Goal: Task Accomplishment & Management: Complete application form

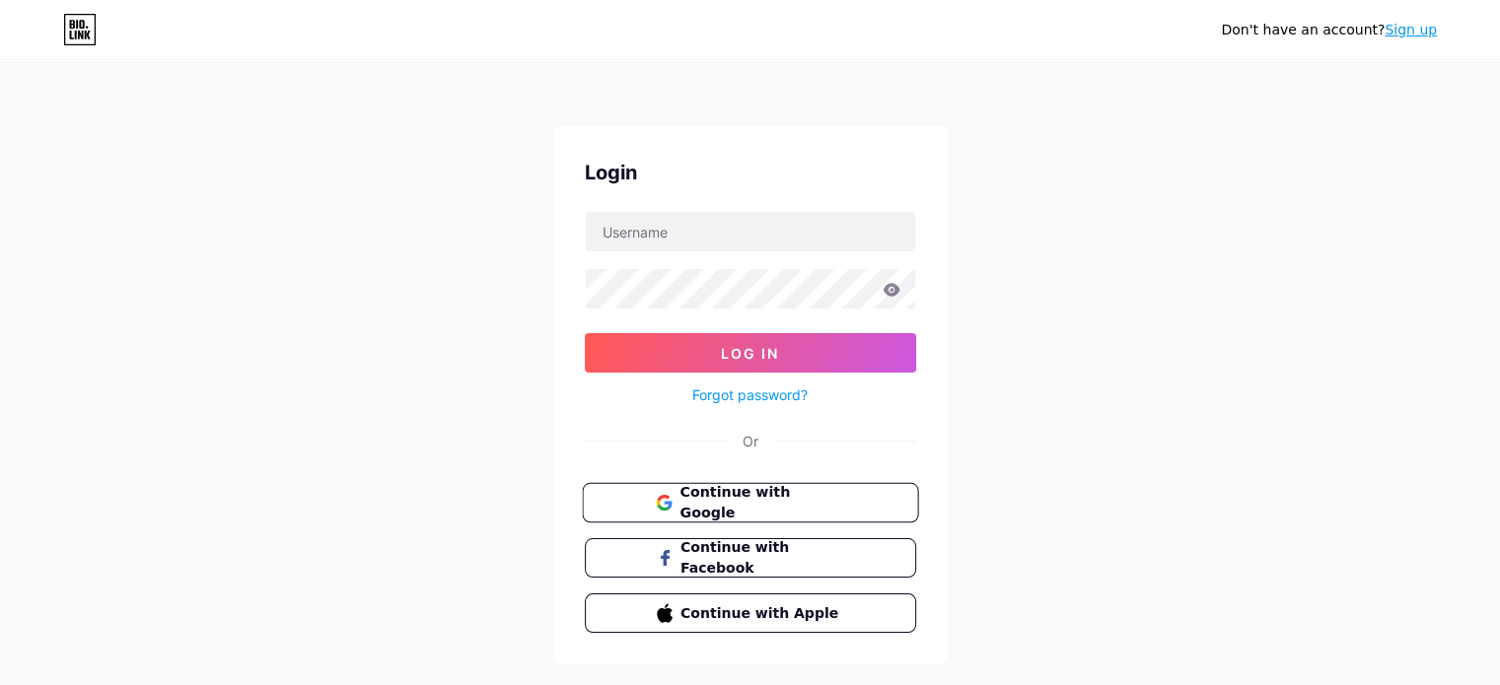
click at [789, 498] on span "Continue with Google" at bounding box center [762, 503] width 165 height 42
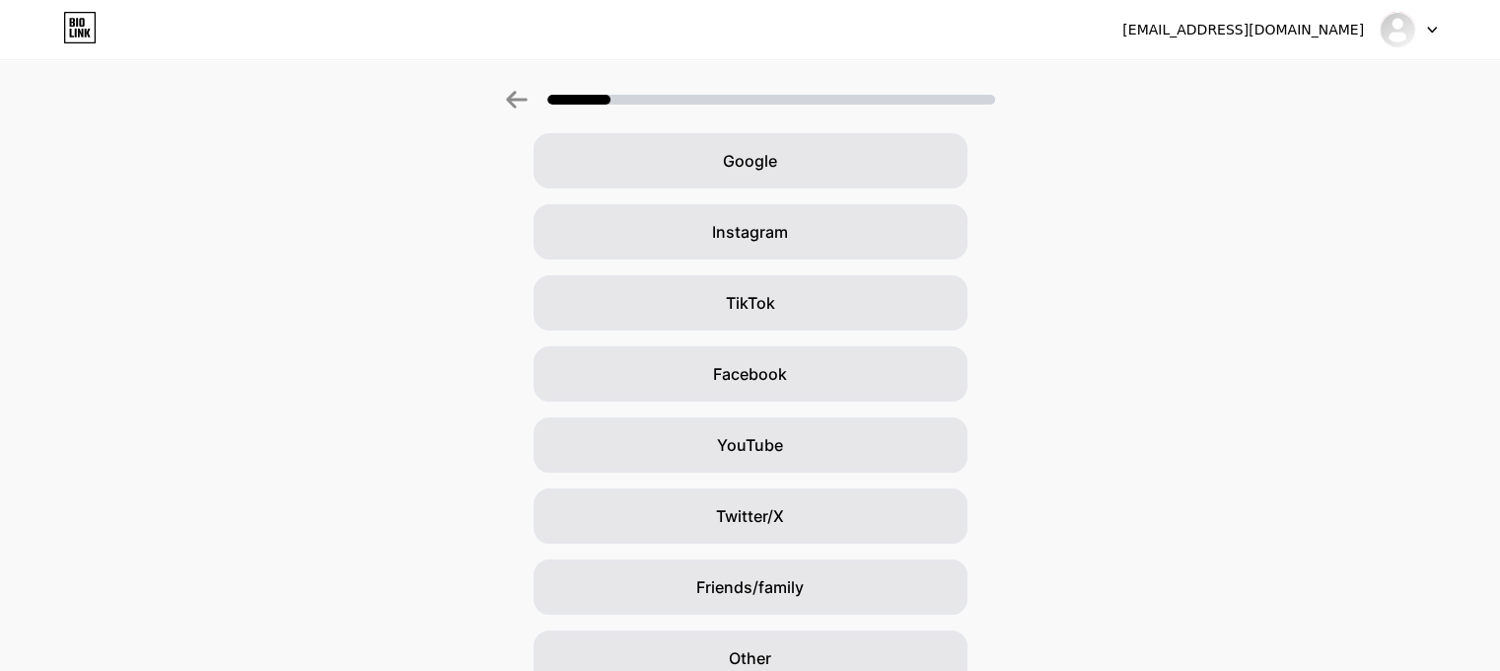
scroll to position [179, 0]
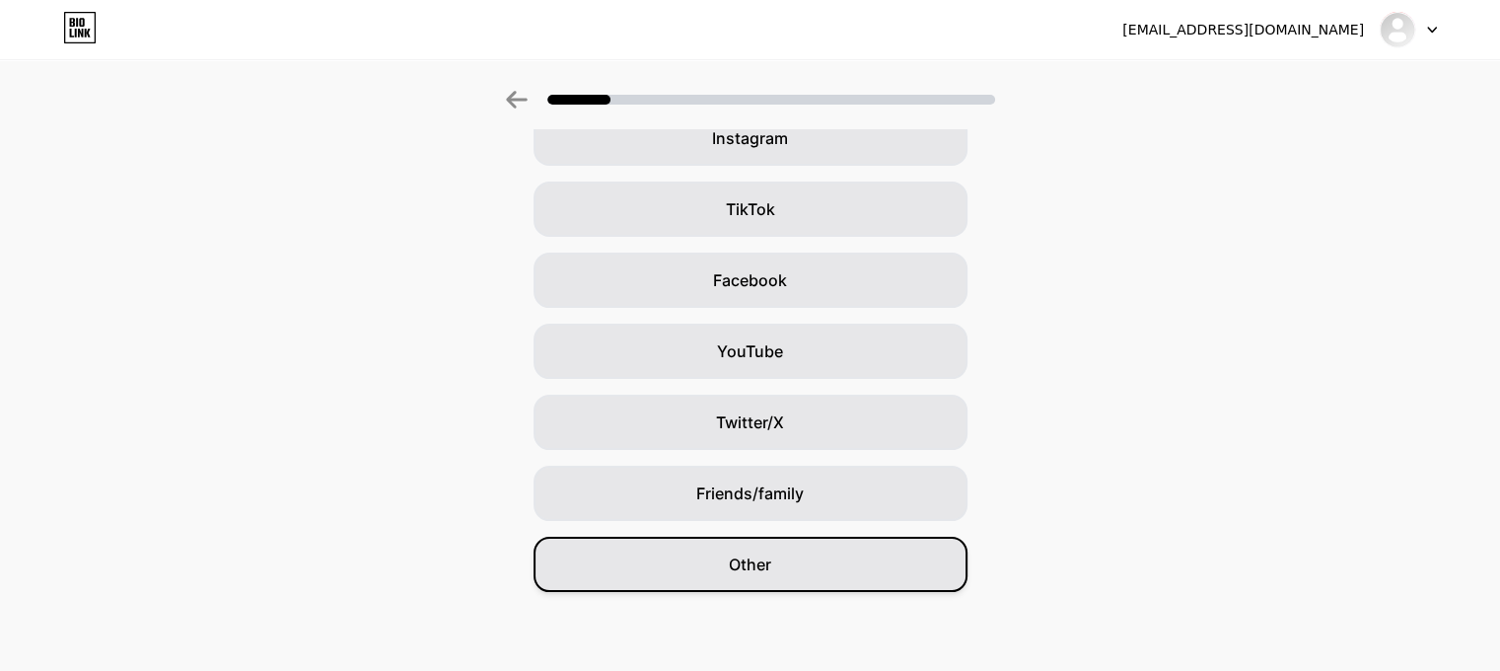
click at [771, 571] on span "Other" at bounding box center [750, 564] width 42 height 24
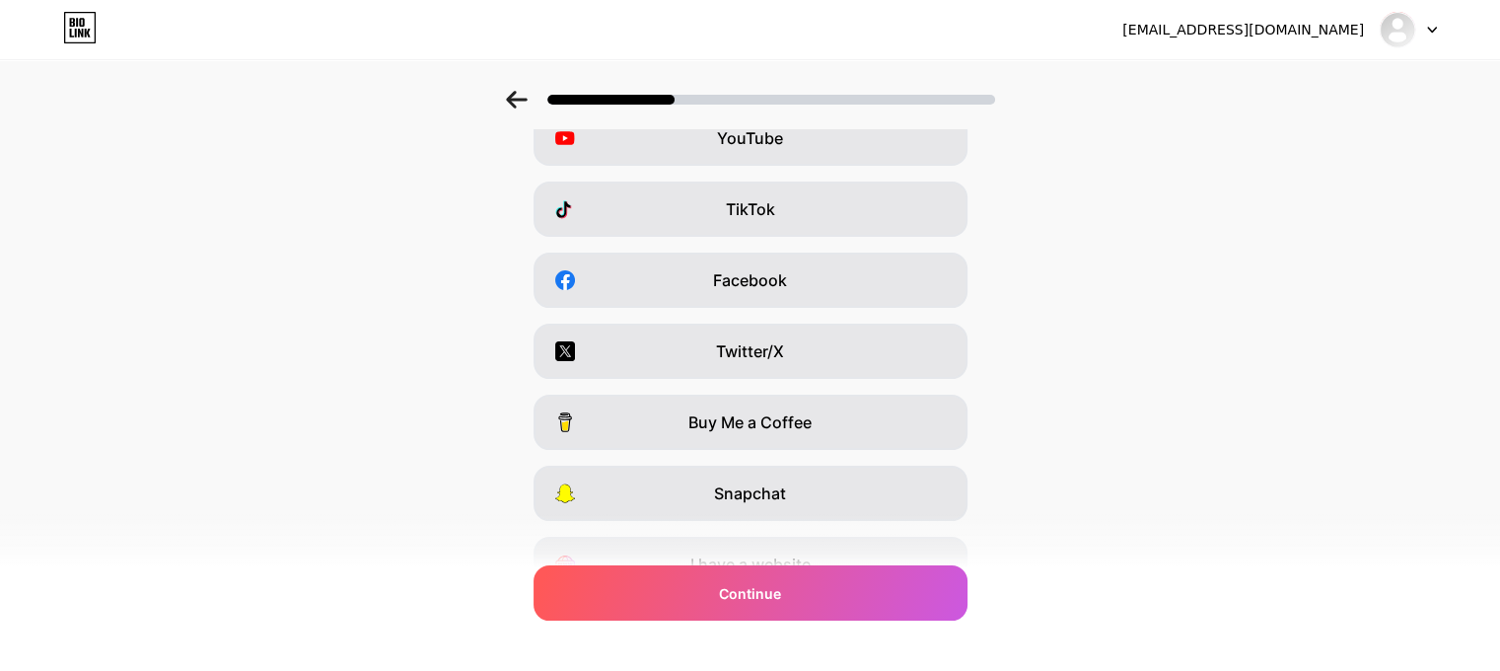
scroll to position [0, 0]
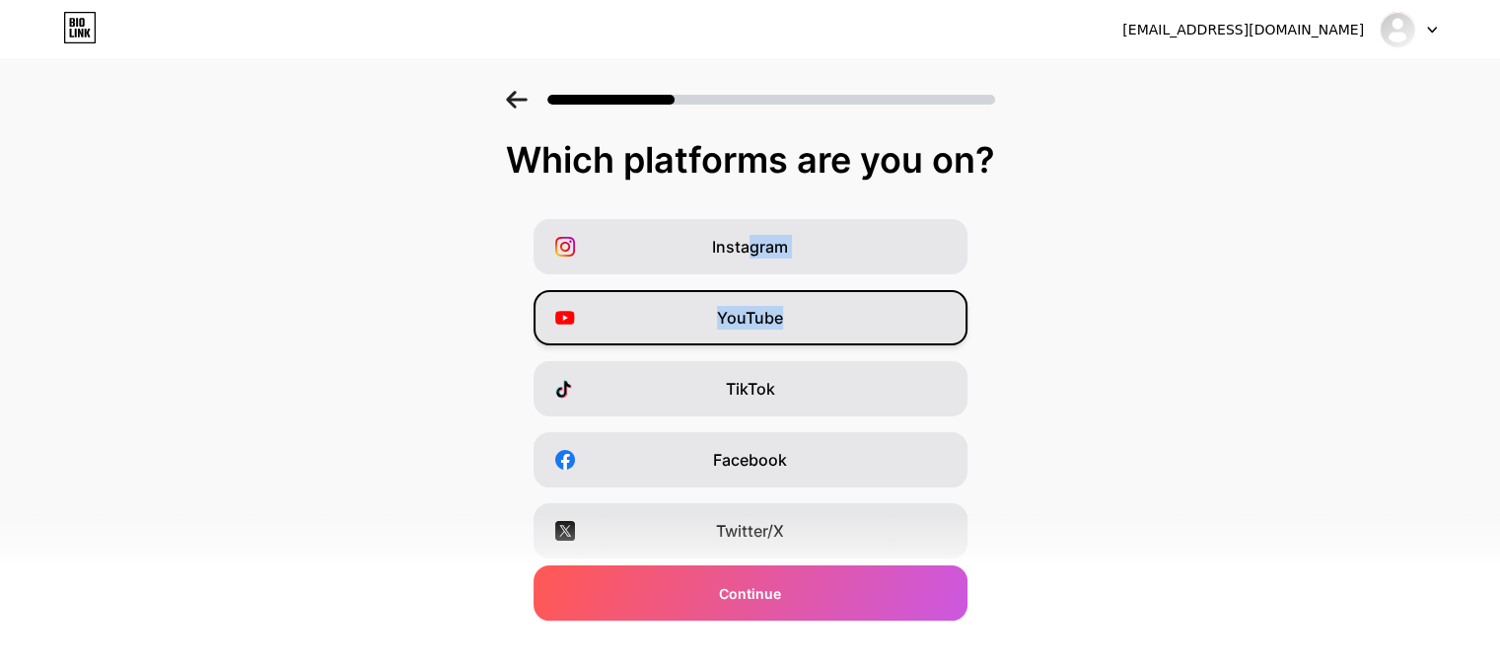
drag, startPoint x: 757, startPoint y: 184, endPoint x: 823, endPoint y: 325, distance: 155.7
click at [823, 326] on div "Which platforms are you on? Instagram YouTube TikTok Facebook Twitter/X Buy Me …" at bounding box center [750, 455] width 1500 height 631
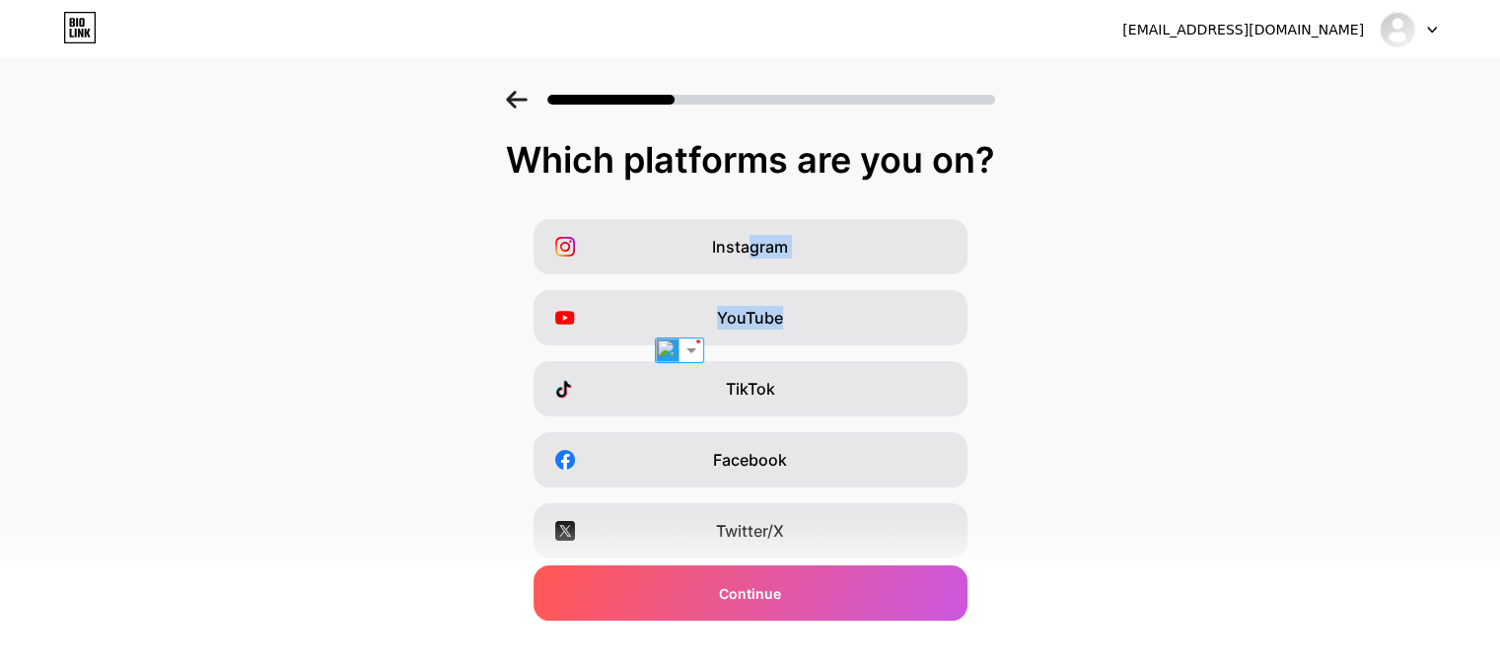
click at [1212, 323] on div "Instagram YouTube TikTok Facebook Twitter/X Buy Me a Coffee Snapchat I have a w…" at bounding box center [750, 495] width 1480 height 552
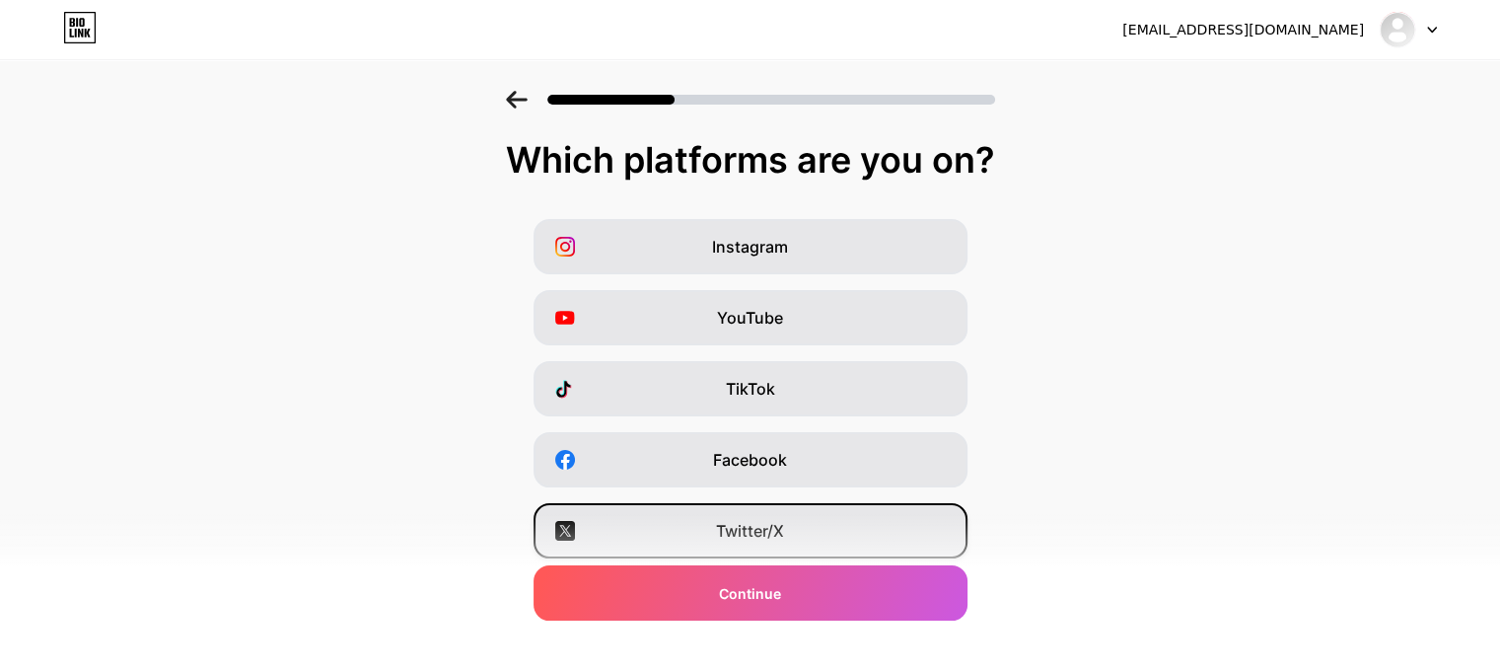
click at [769, 521] on span "Twitter/X" at bounding box center [750, 531] width 68 height 24
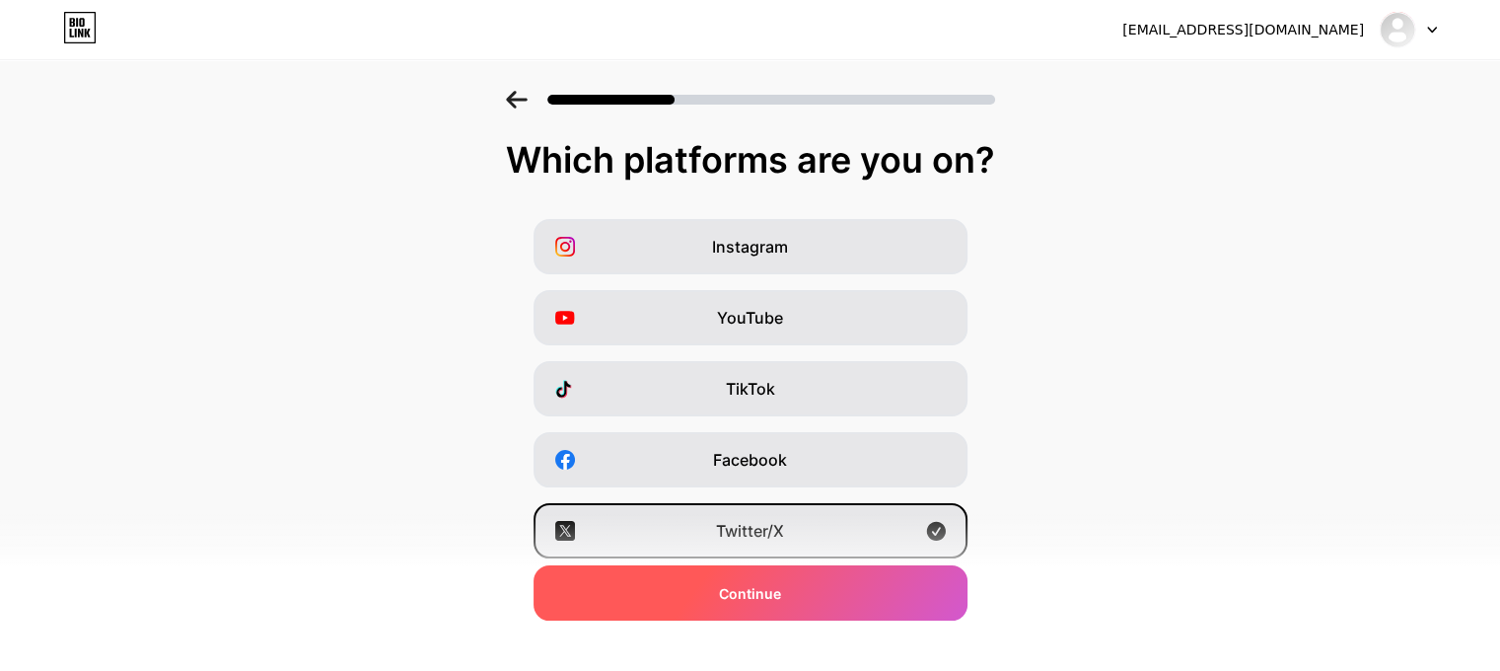
click at [793, 587] on div "Continue" at bounding box center [751, 592] width 434 height 55
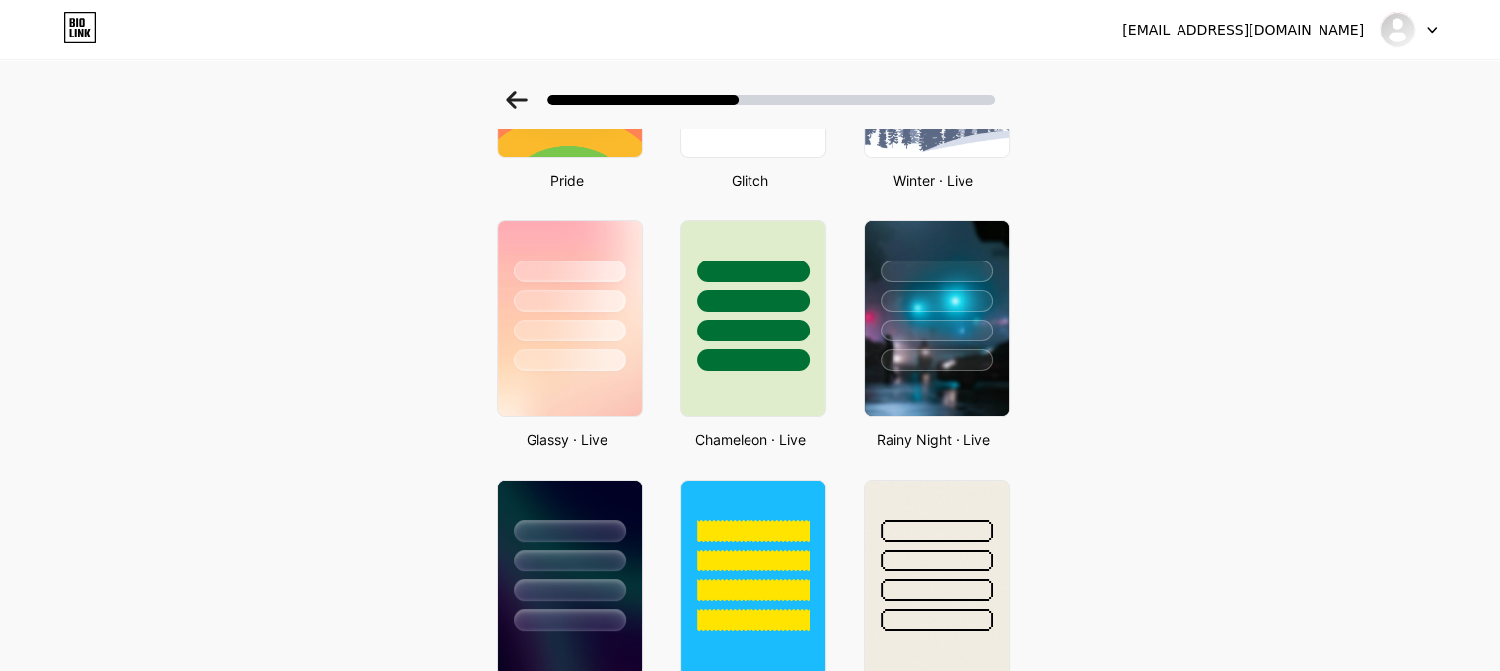
scroll to position [489, 0]
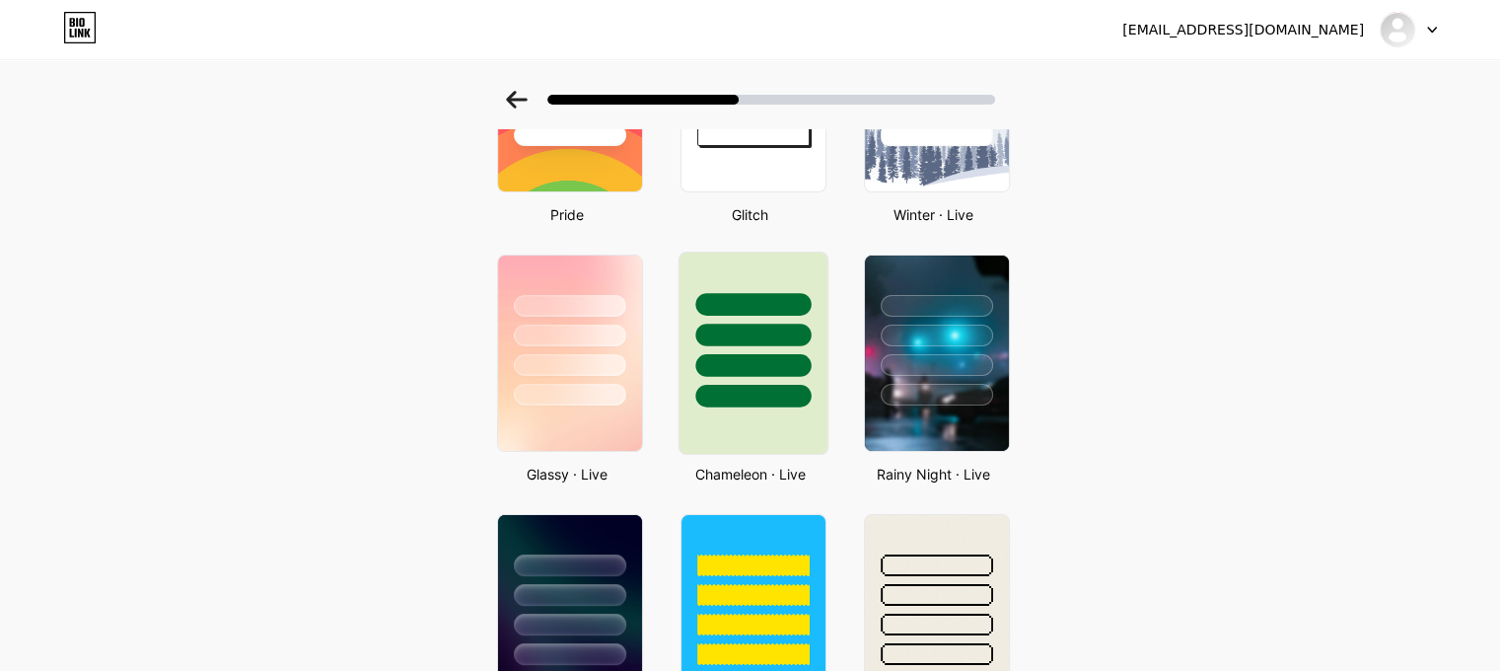
click at [772, 382] on div at bounding box center [753, 329] width 148 height 155
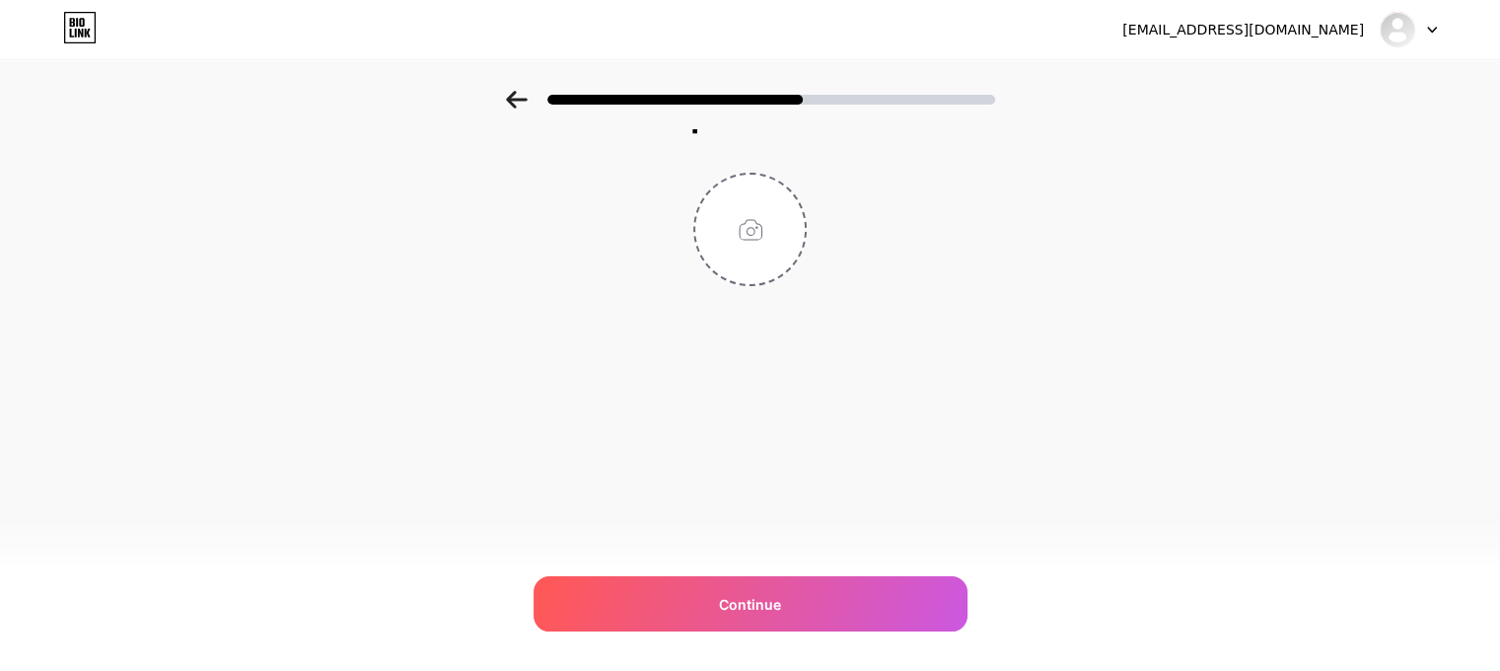
scroll to position [0, 0]
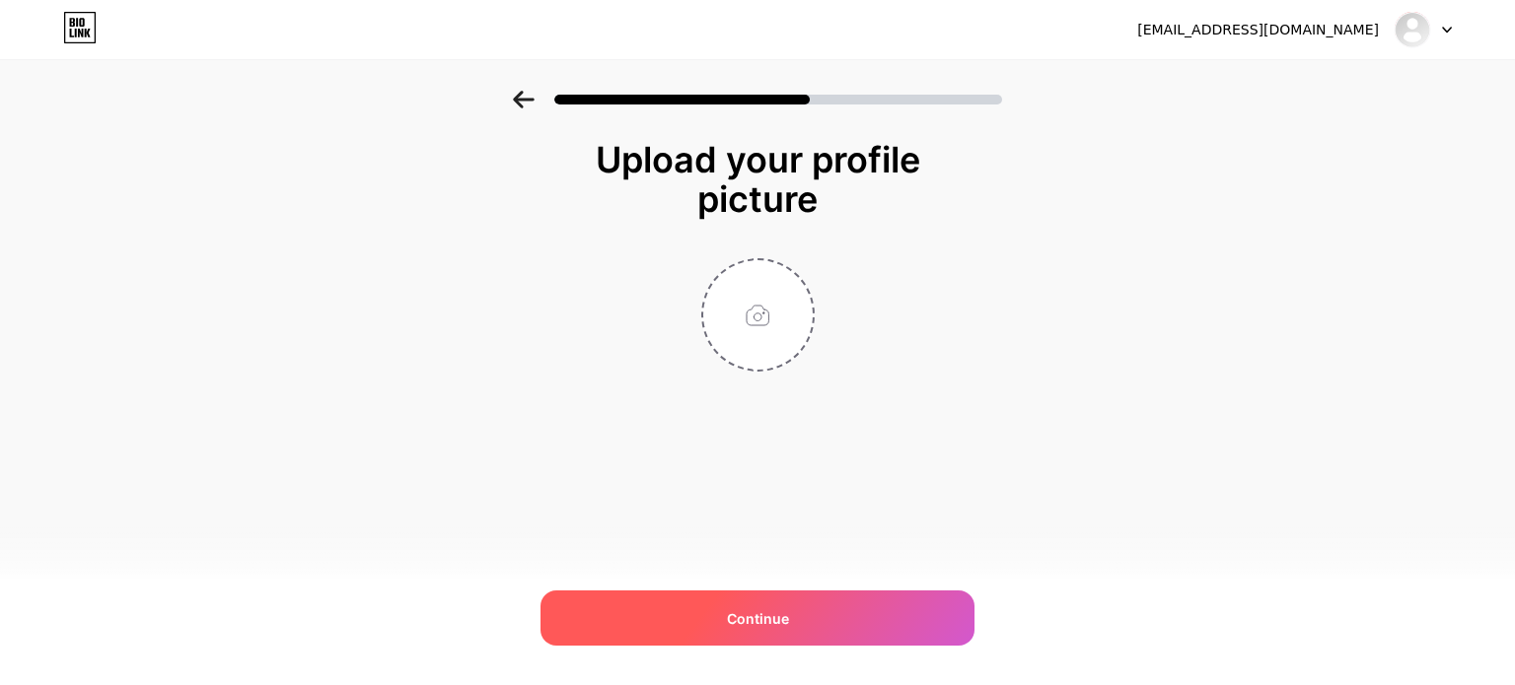
click at [795, 612] on div "Continue" at bounding box center [757, 618] width 434 height 55
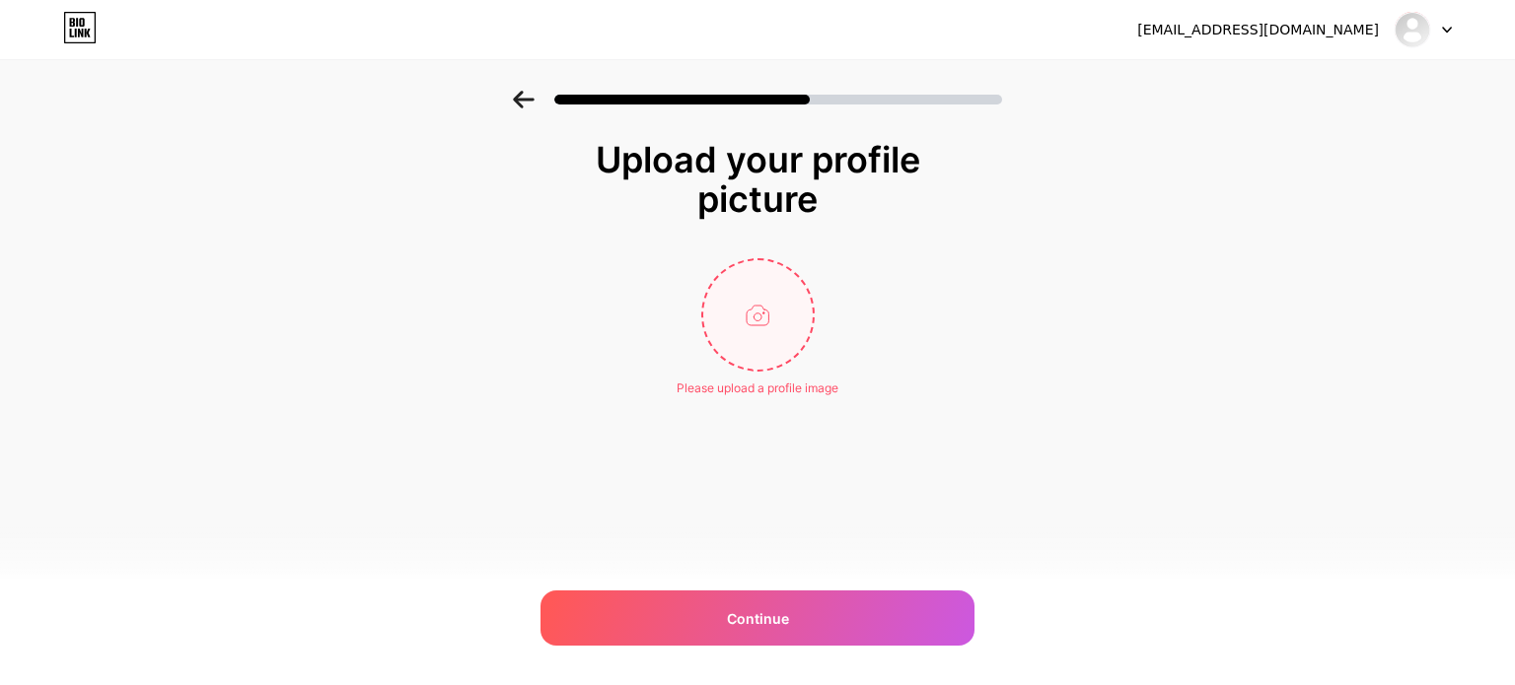
click at [767, 307] on input "file" at bounding box center [757, 314] width 109 height 109
type input "C:\fakepath\study5 copy.png"
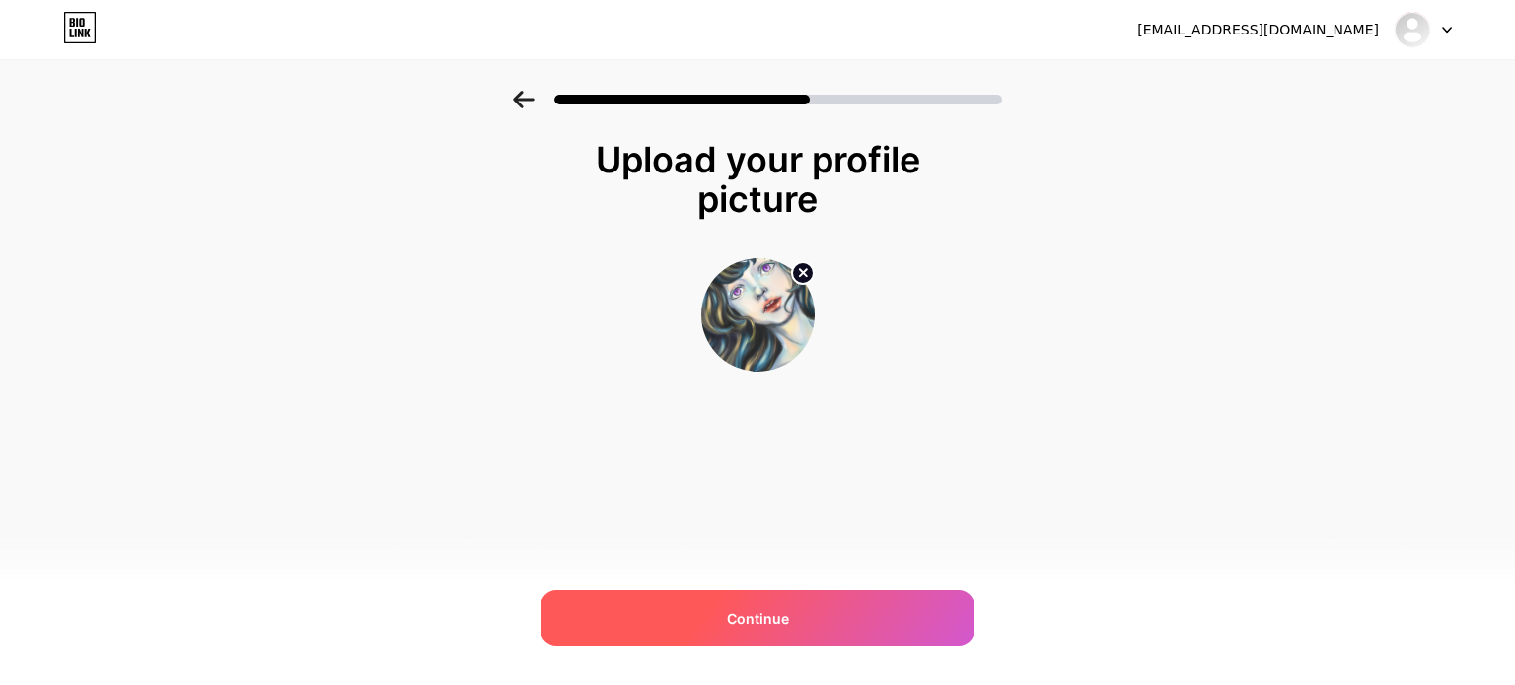
click at [797, 626] on div "Continue" at bounding box center [757, 618] width 434 height 55
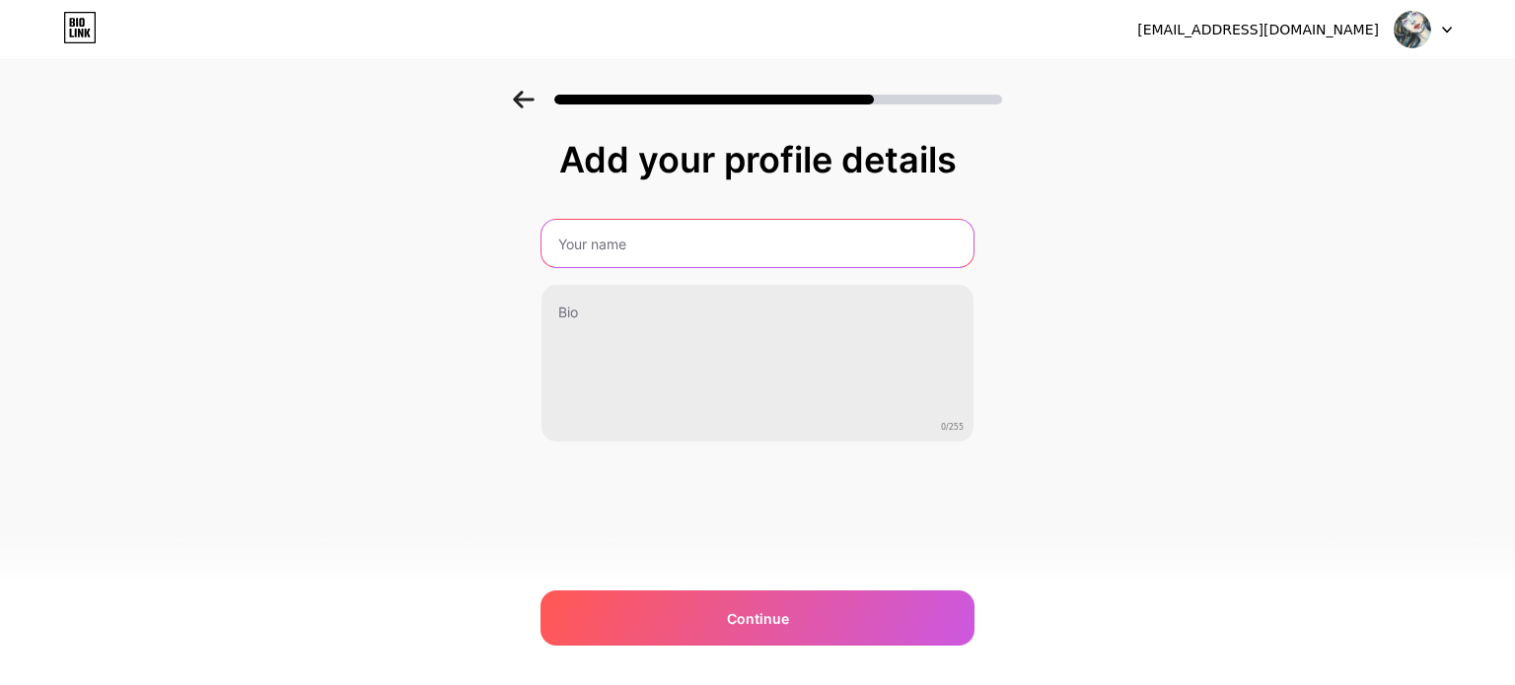
click at [630, 237] on input "text" at bounding box center [757, 243] width 432 height 47
type input "Min"
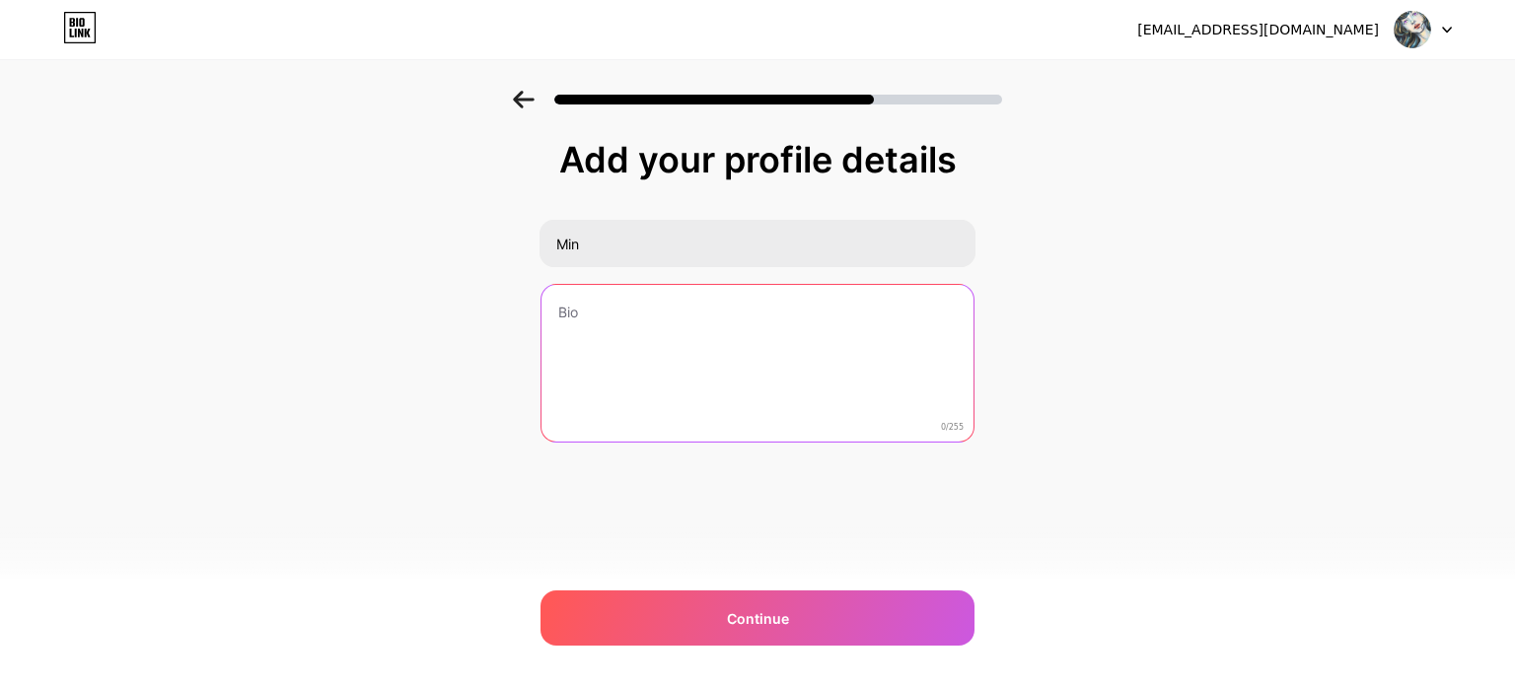
click at [594, 322] on textarea at bounding box center [757, 364] width 432 height 159
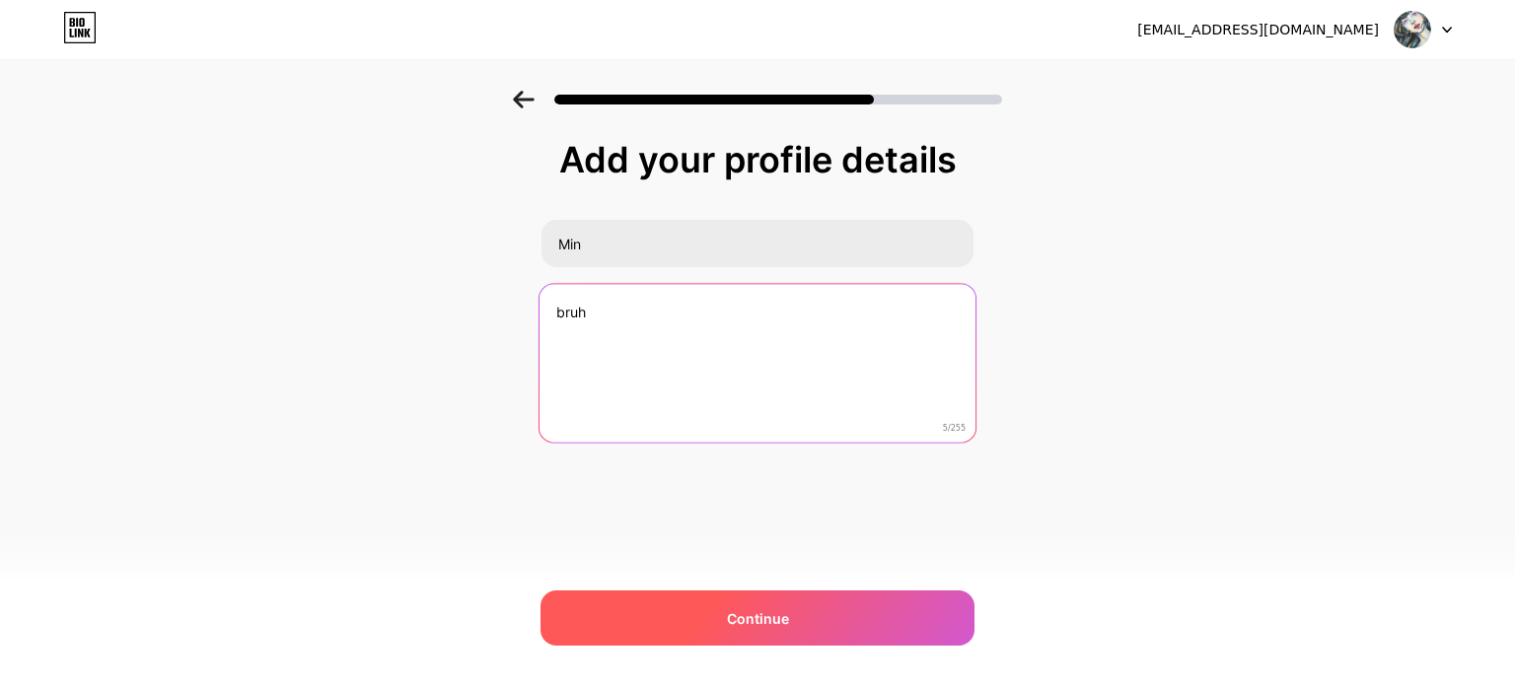
type textarea "bruh"
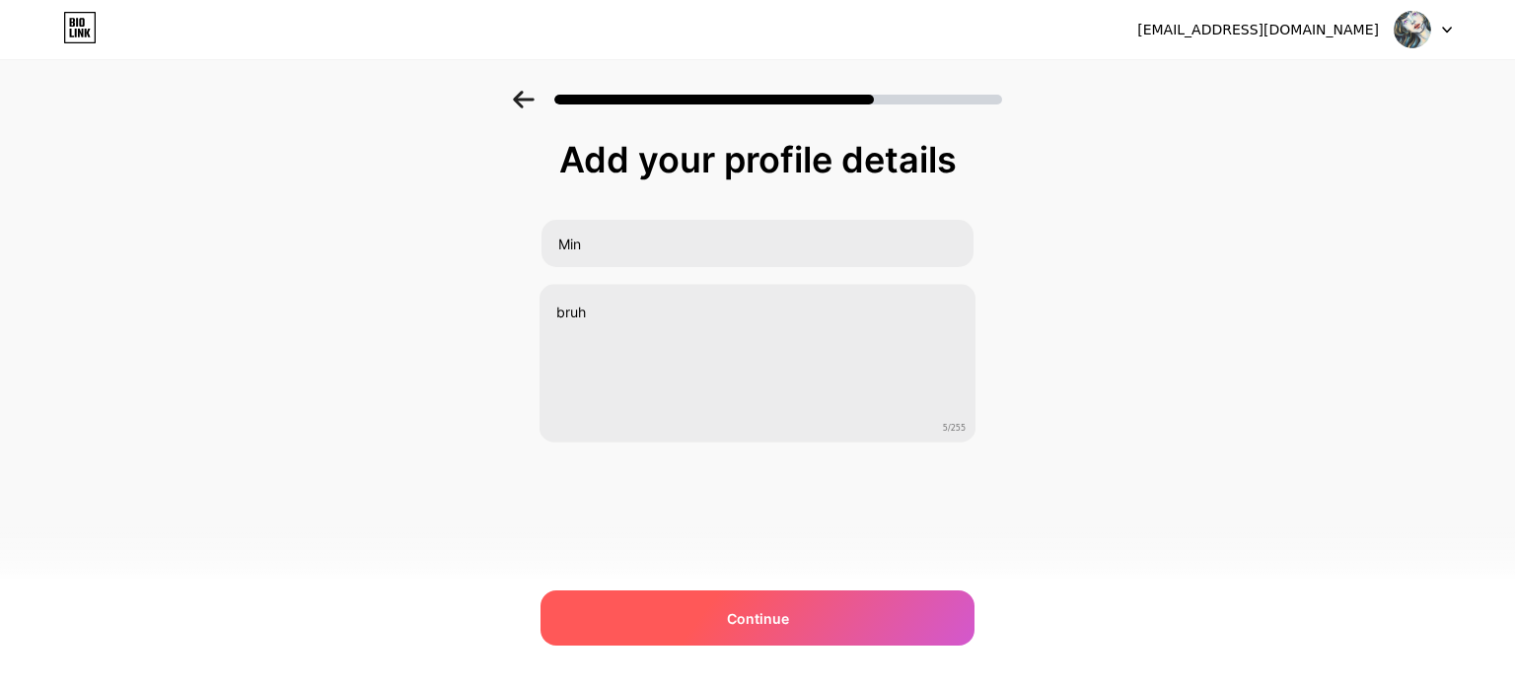
click at [752, 615] on span "Continue" at bounding box center [758, 619] width 62 height 21
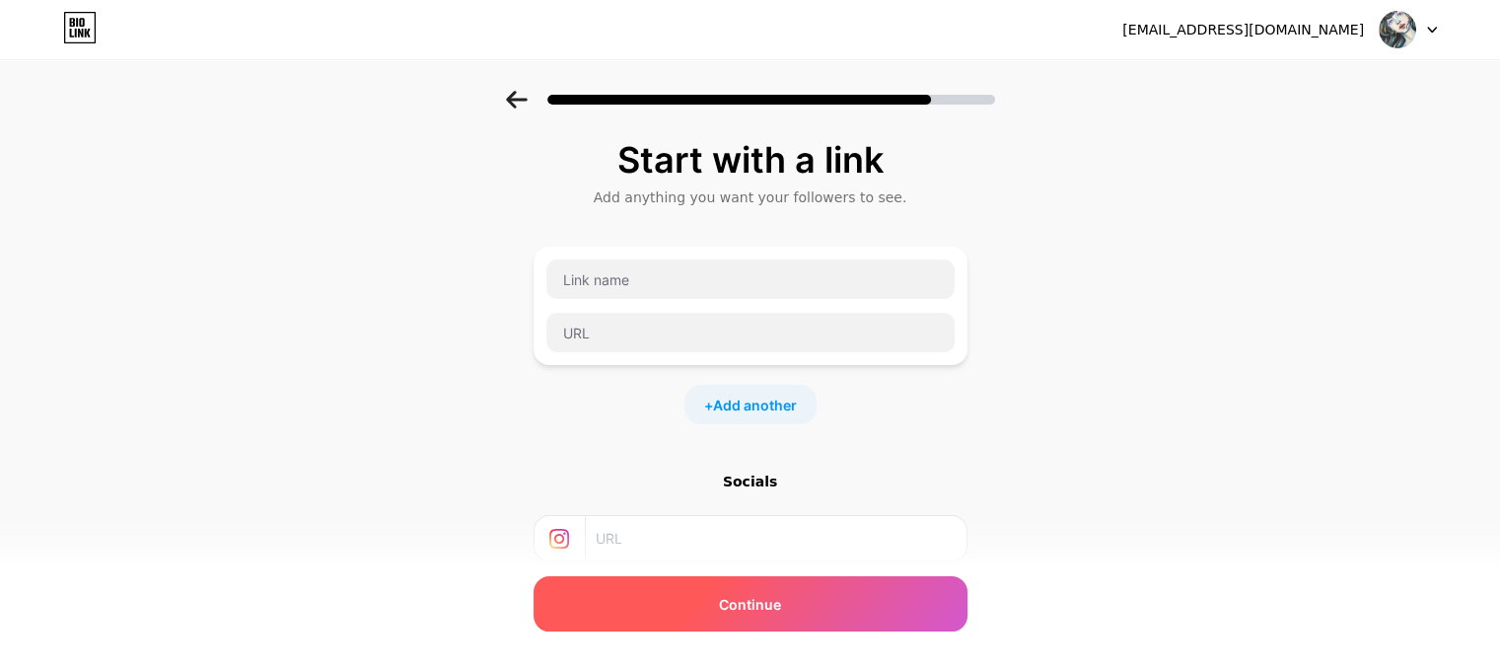
click at [771, 592] on div "Continue" at bounding box center [751, 603] width 434 height 55
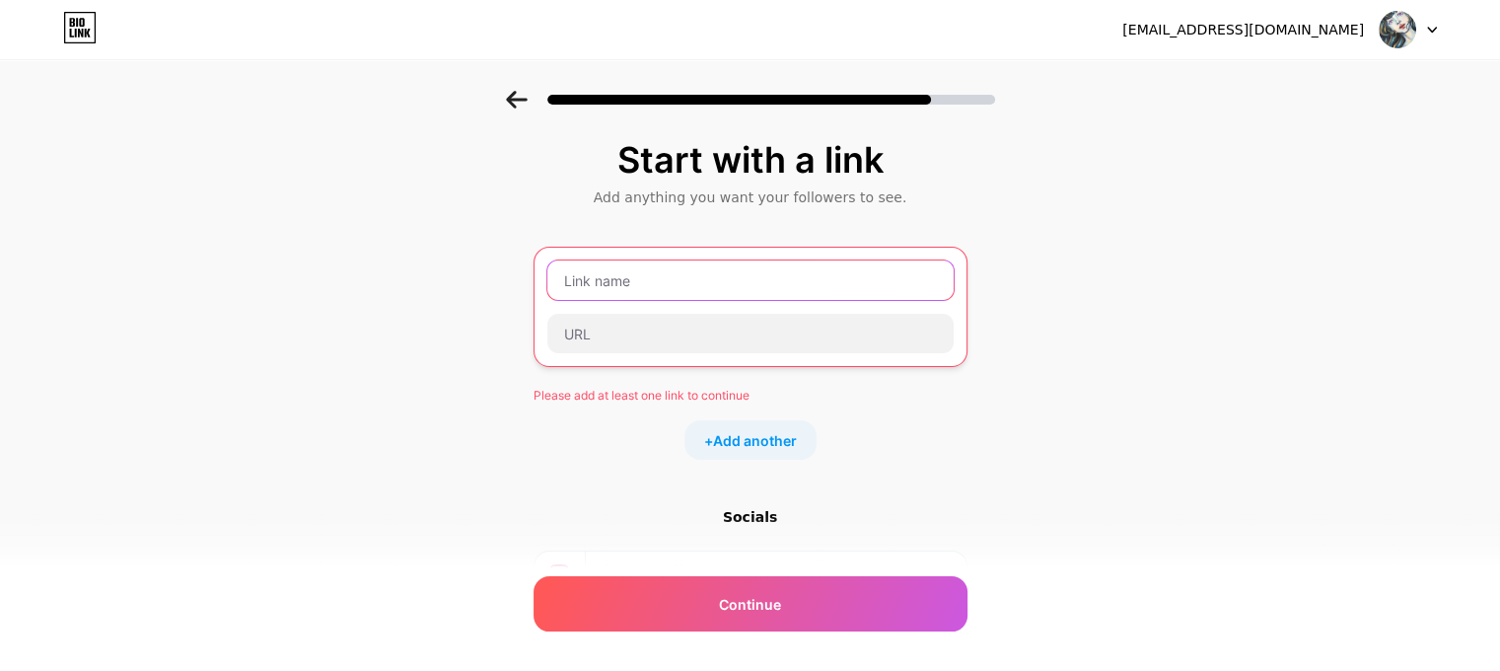
click at [690, 283] on input "text" at bounding box center [750, 279] width 406 height 39
click at [643, 283] on input "text" at bounding box center [750, 279] width 406 height 39
paste input "[URL][DOMAIN_NAME]"
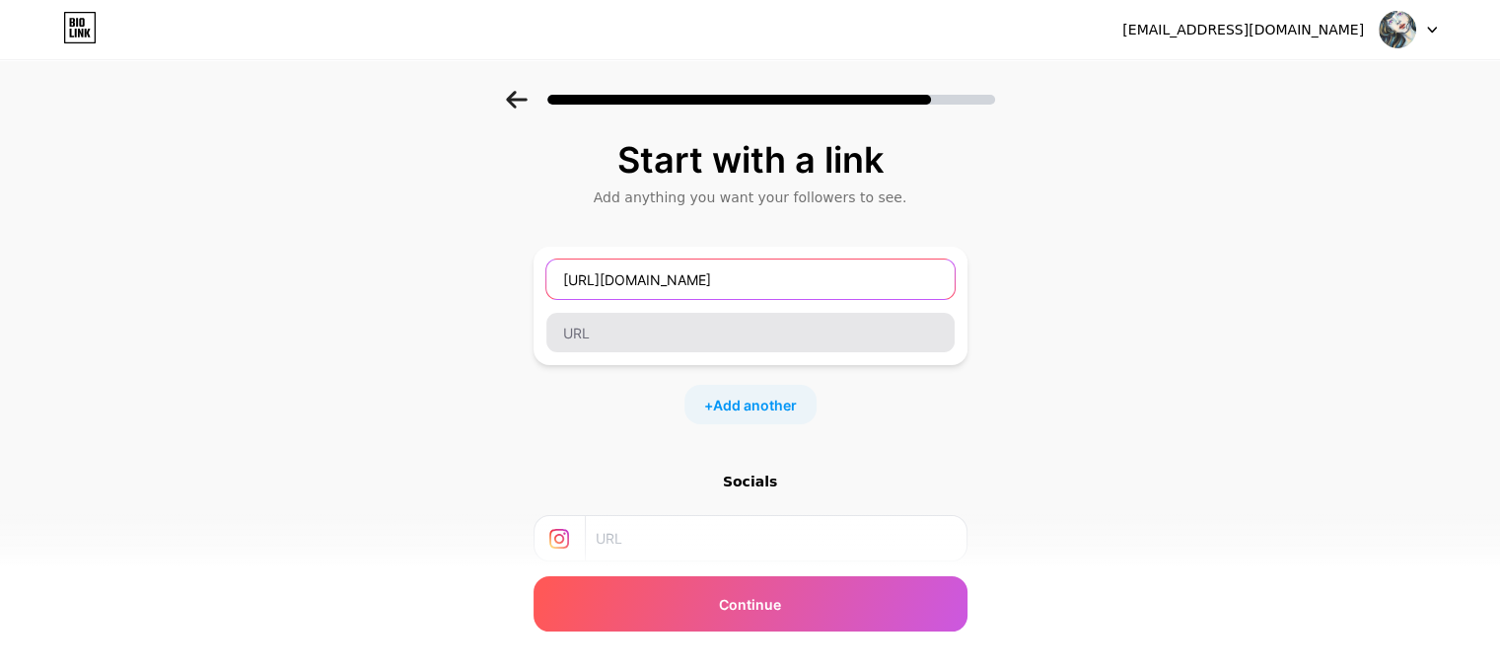
type input "[URL][DOMAIN_NAME]"
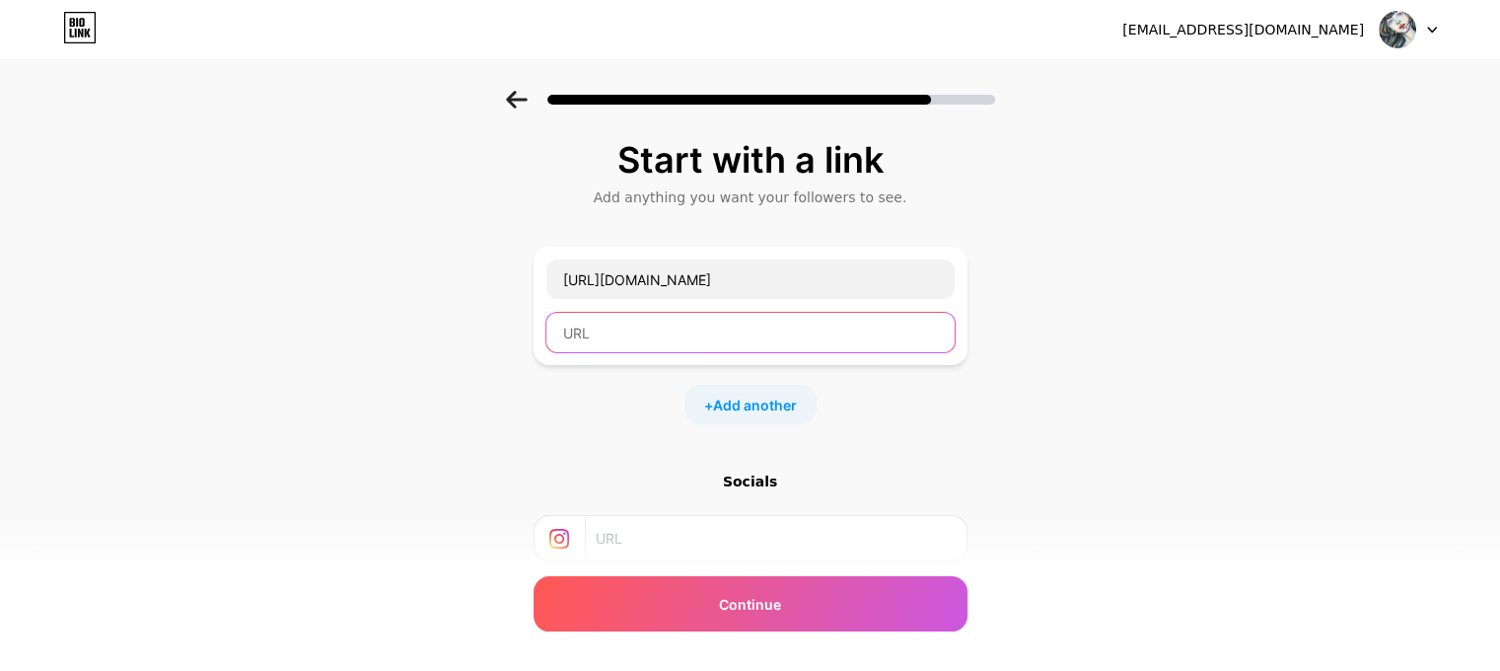
click at [722, 331] on input "text" at bounding box center [750, 332] width 408 height 39
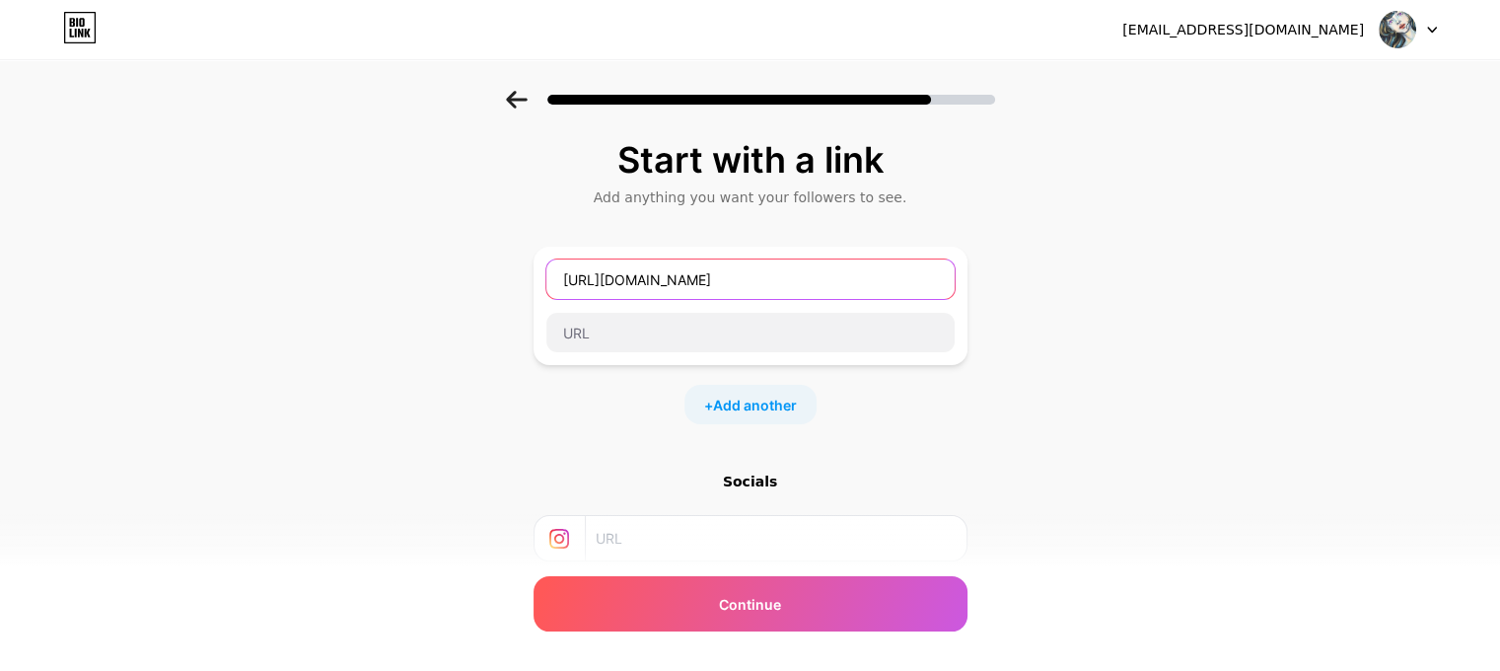
drag, startPoint x: 778, startPoint y: 269, endPoint x: 99, endPoint y: 286, distance: 679.7
click at [80, 279] on div "Start with a link Add anything you want your followers to see. [URL][DOMAIN_NAM…" at bounding box center [750, 437] width 1500 height 693
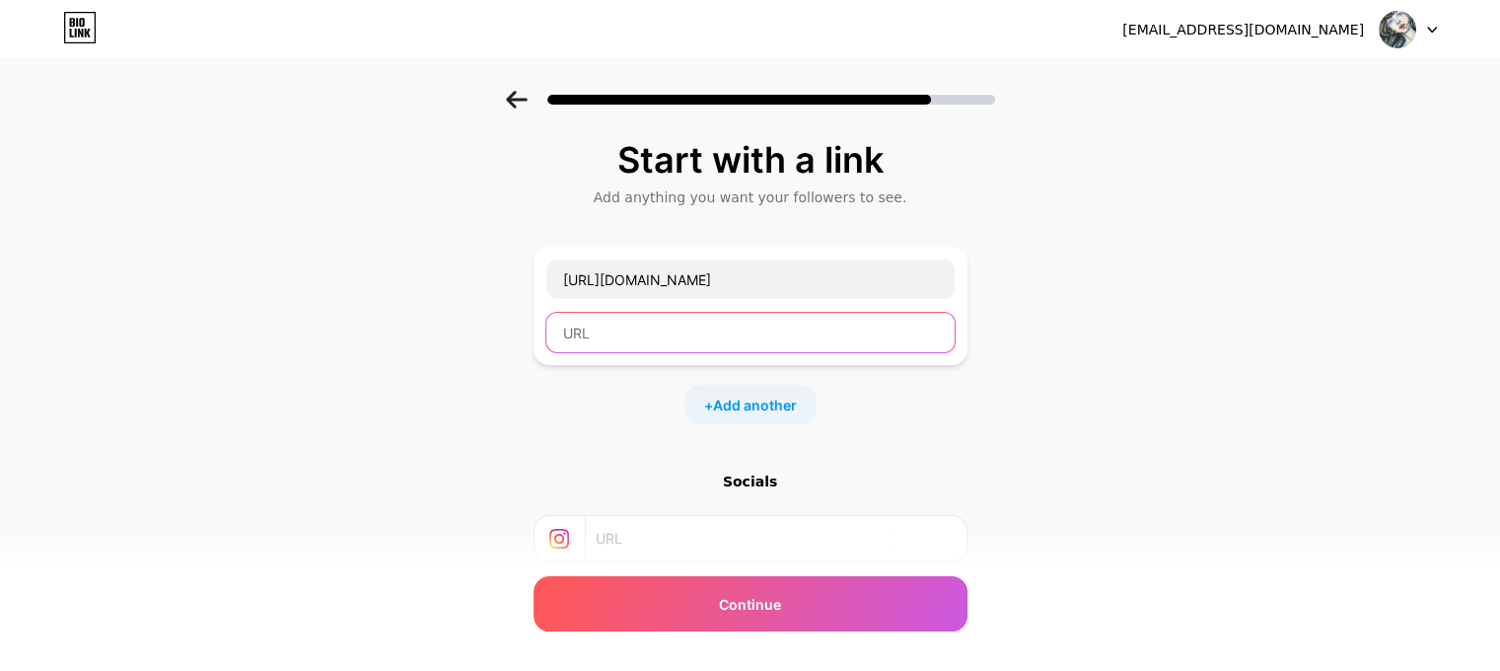
click at [611, 322] on input "text" at bounding box center [750, 332] width 408 height 39
paste input "[URL][DOMAIN_NAME]"
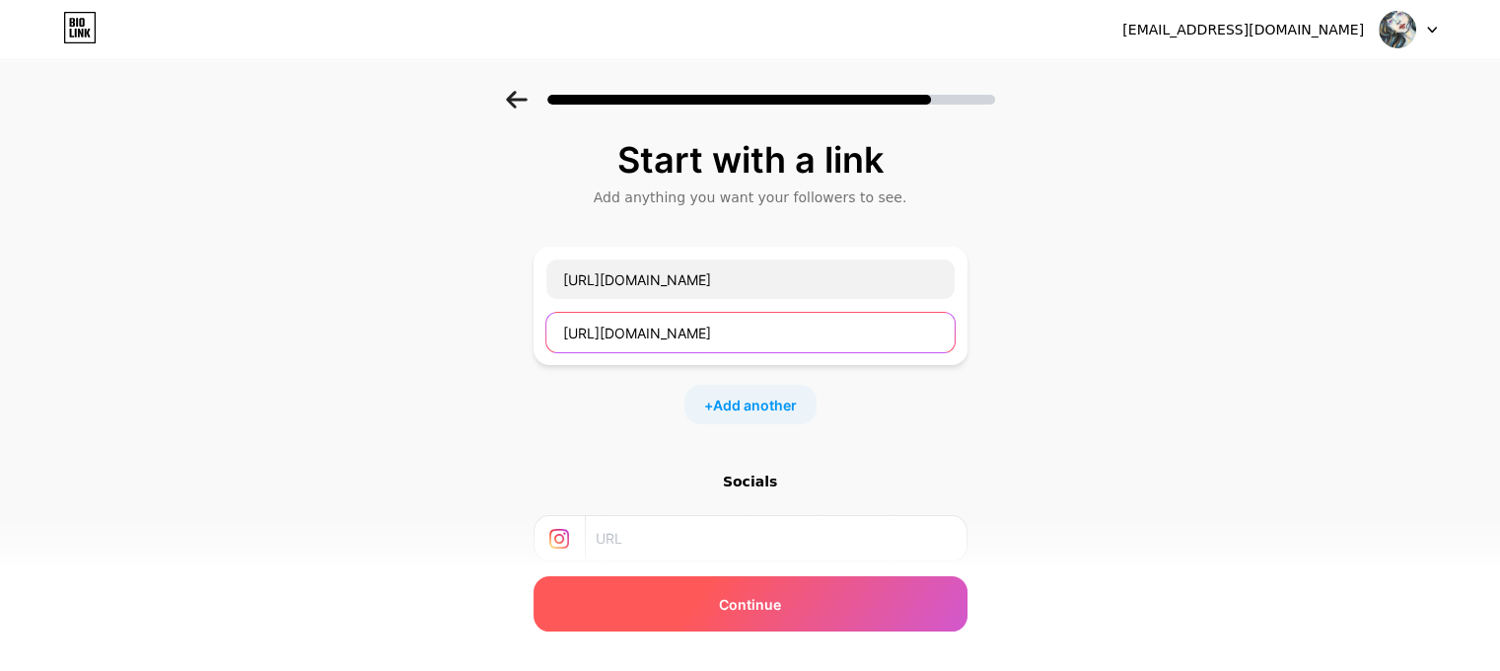
type input "[URL][DOMAIN_NAME]"
click at [706, 607] on div "Continue" at bounding box center [751, 603] width 434 height 55
click at [732, 599] on span "Continue" at bounding box center [750, 604] width 62 height 21
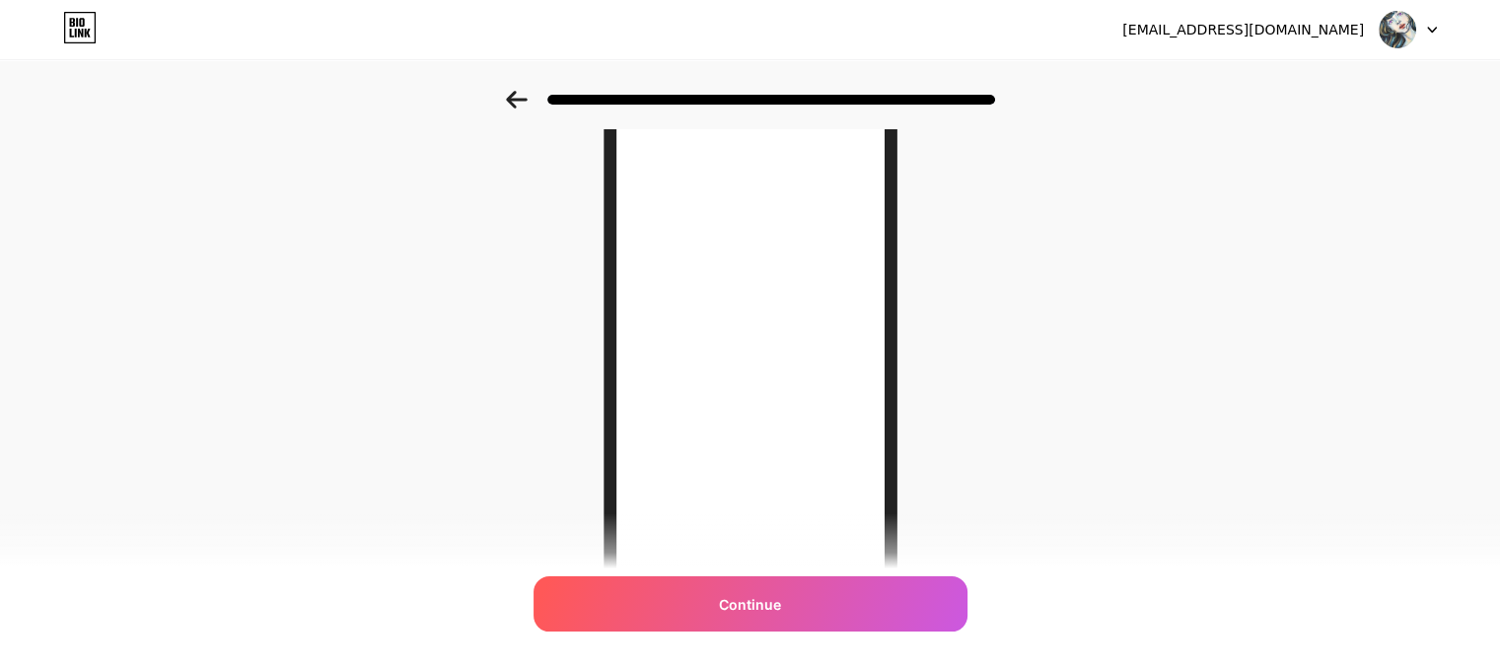
scroll to position [320, 0]
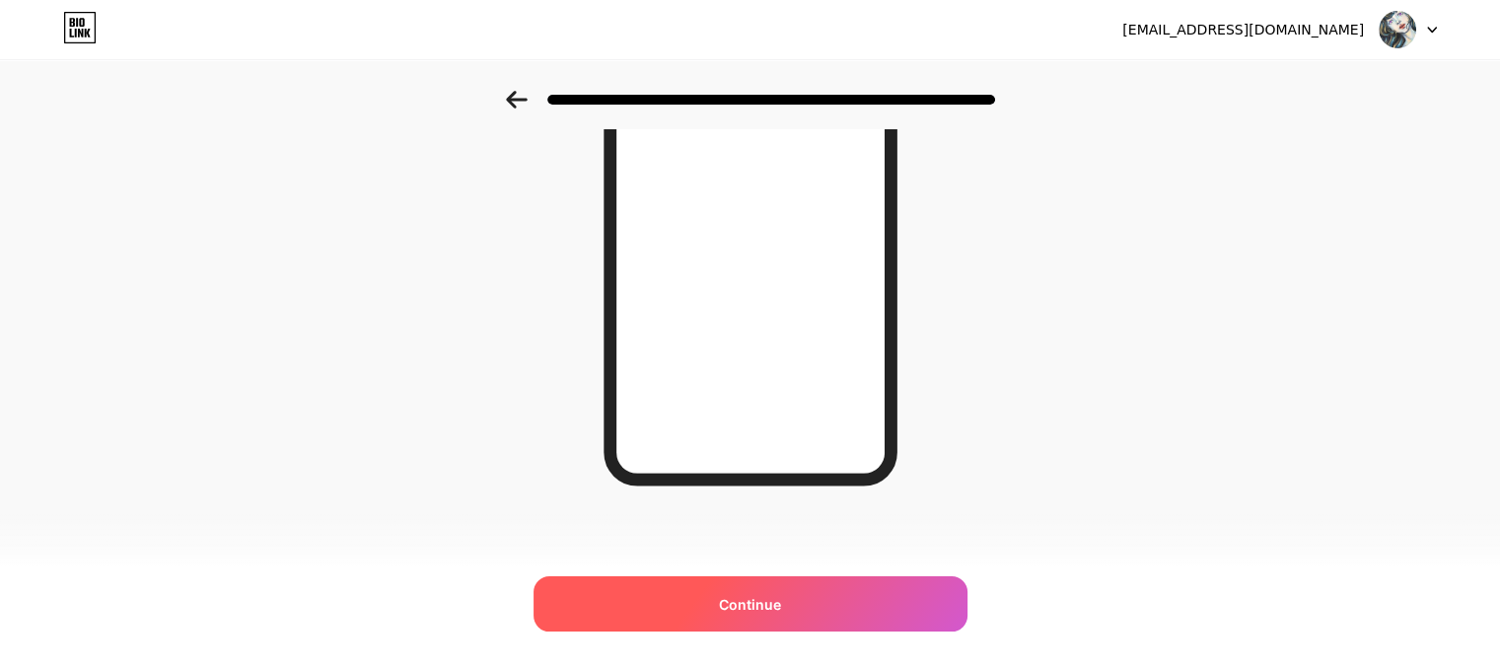
click at [742, 602] on span "Continue" at bounding box center [750, 604] width 62 height 21
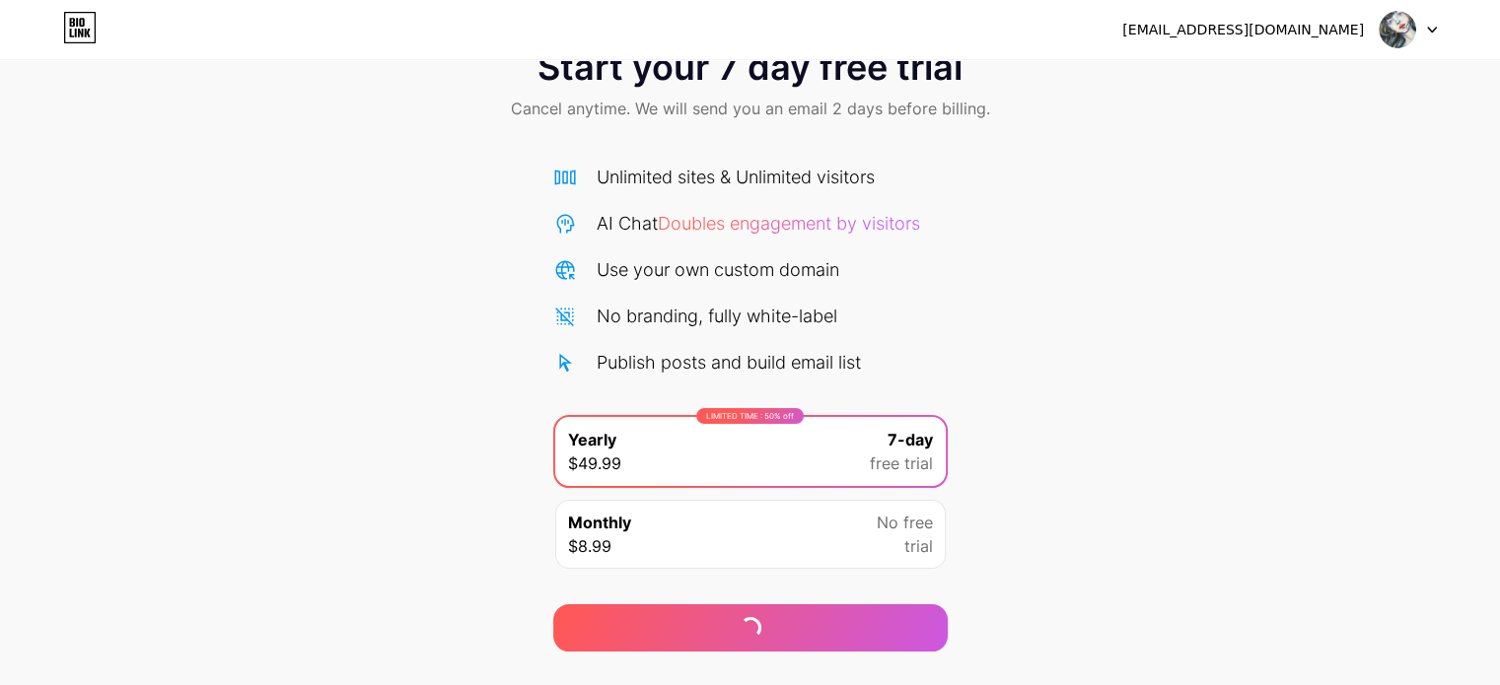
scroll to position [107, 0]
